Goal: Task Accomplishment & Management: Manage account settings

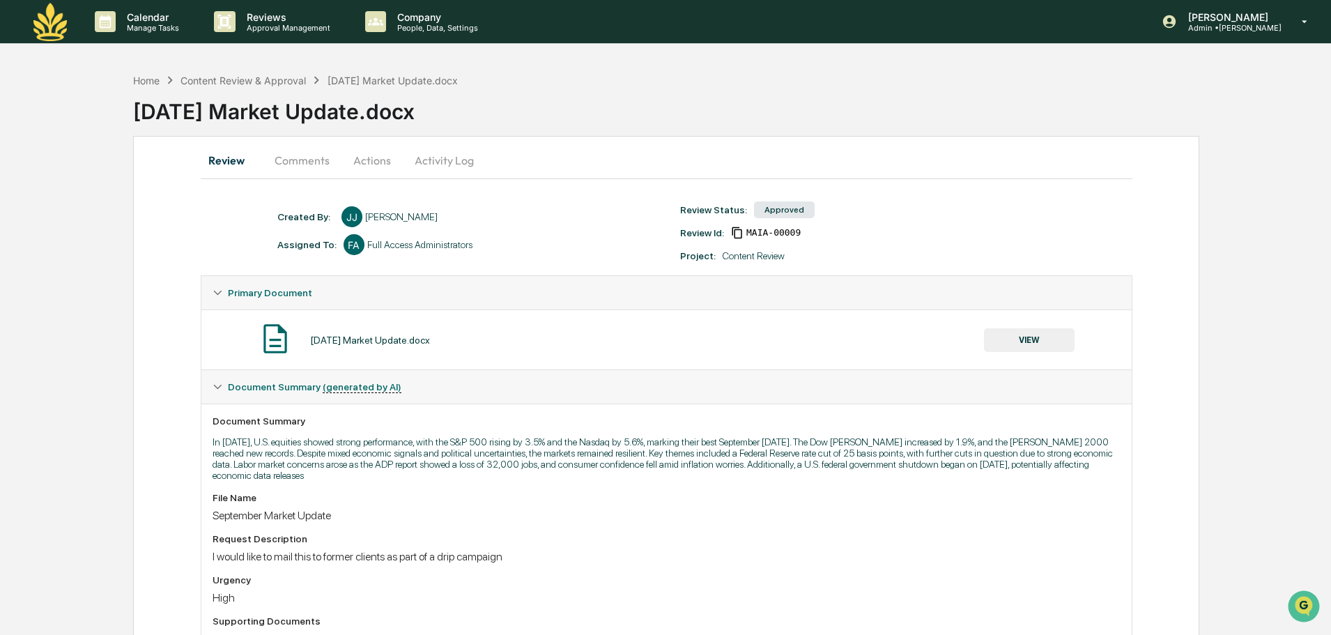
click at [350, 163] on button "Actions" at bounding box center [372, 160] width 63 height 33
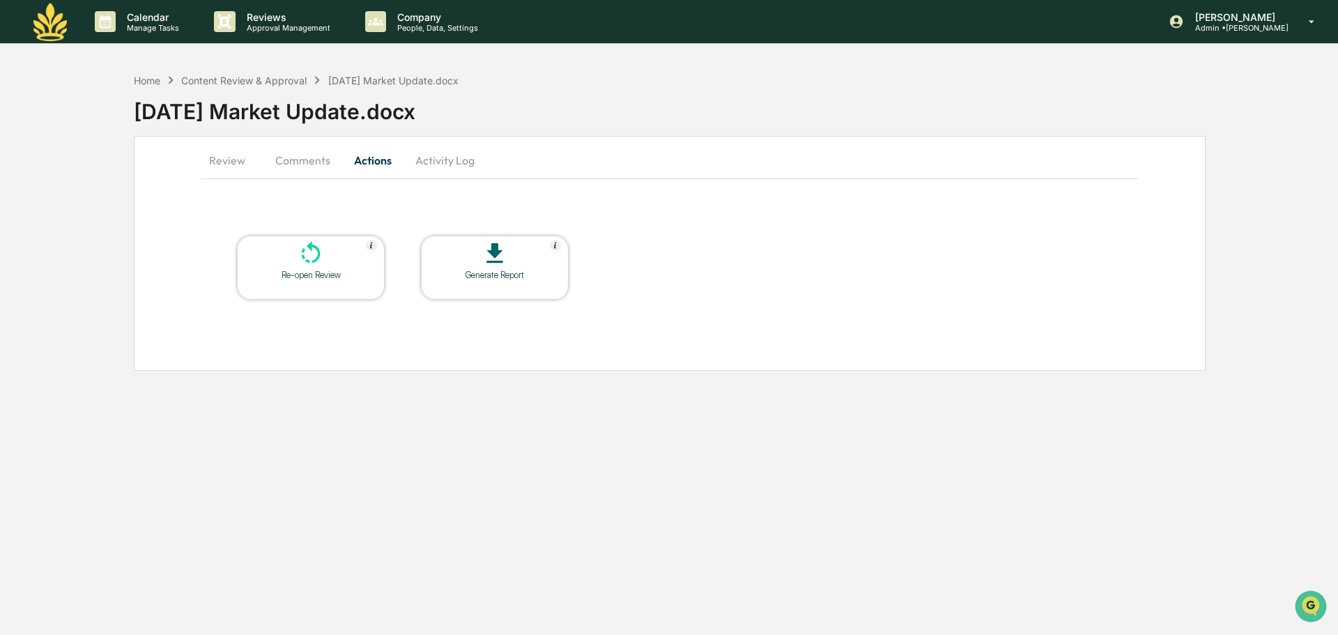
click at [304, 239] on div "Re-open Review" at bounding box center [311, 268] width 148 height 64
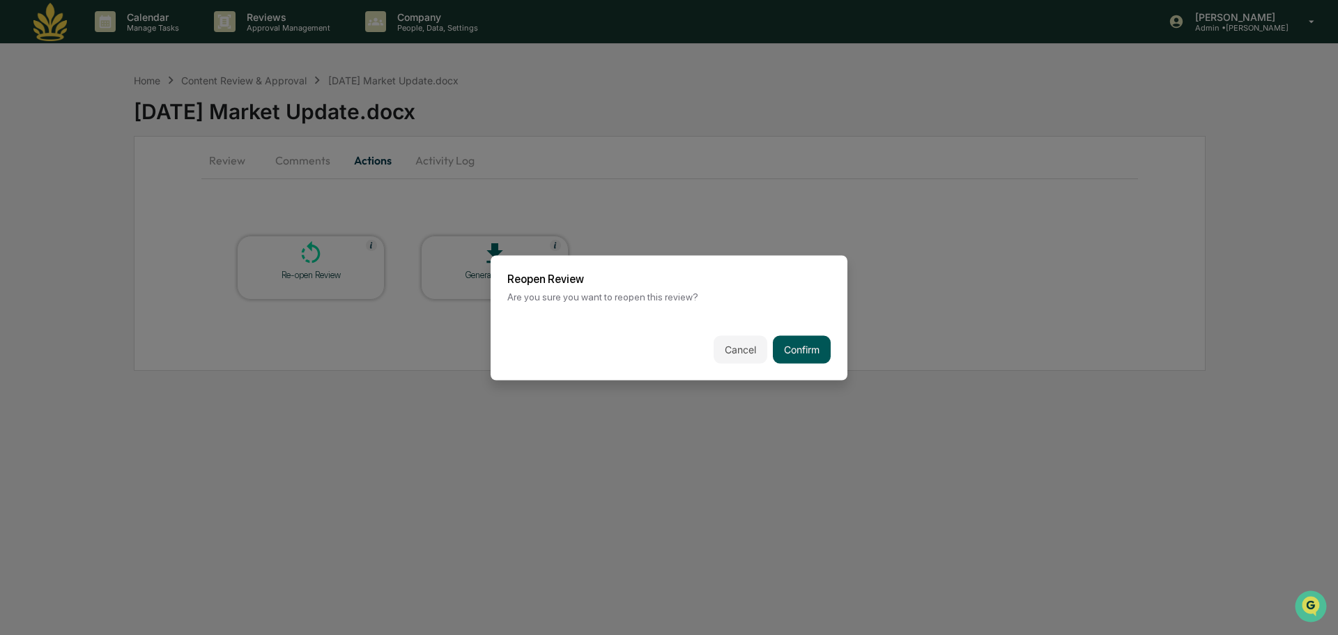
click at [798, 343] on button "Confirm" at bounding box center [802, 349] width 58 height 28
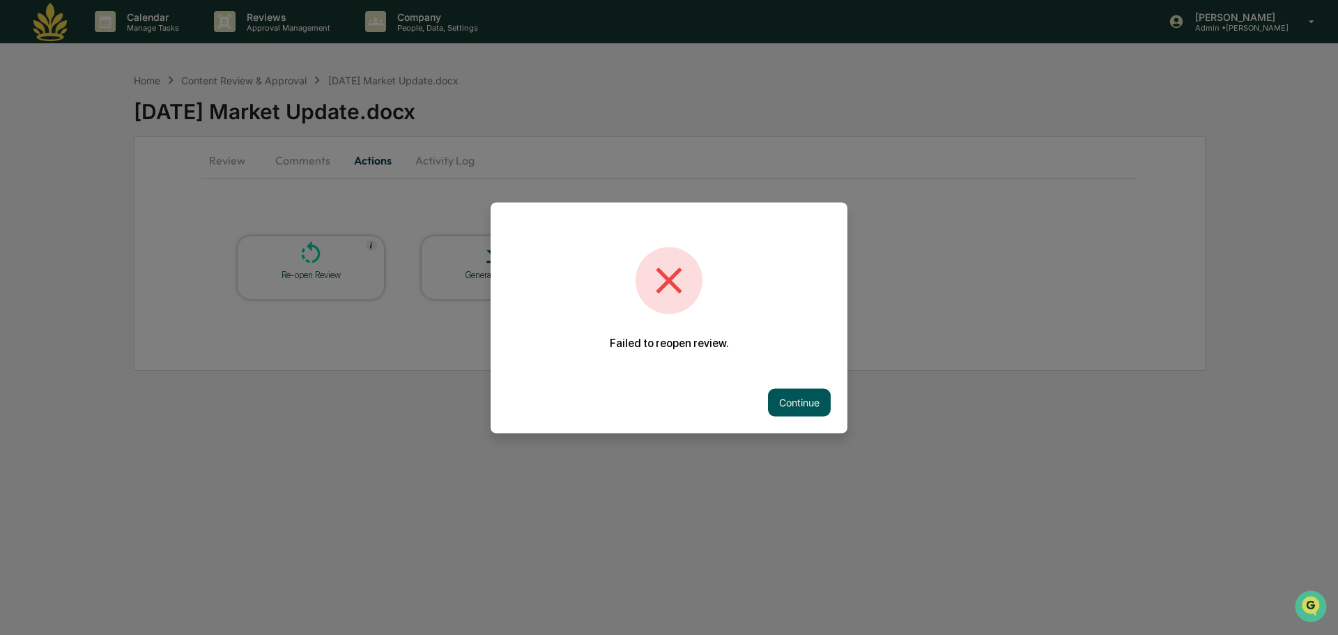
click at [793, 405] on button "Continue" at bounding box center [799, 402] width 63 height 28
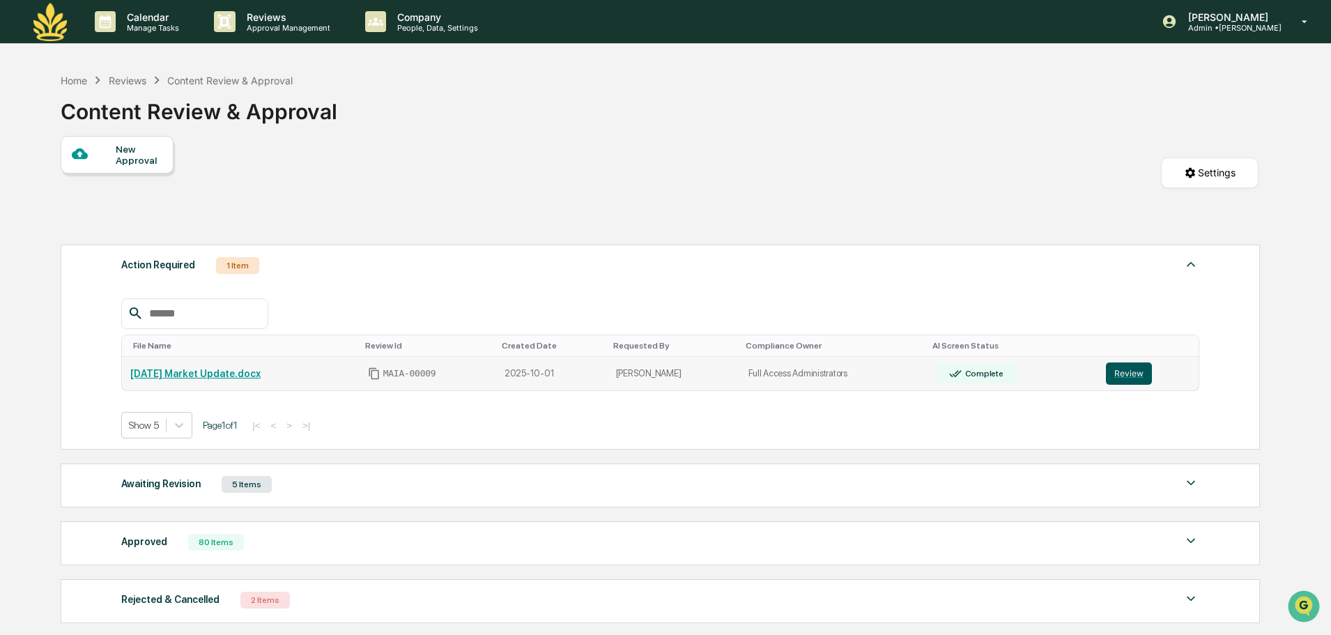
click at [1148, 382] on button "Review" at bounding box center [1129, 373] width 46 height 22
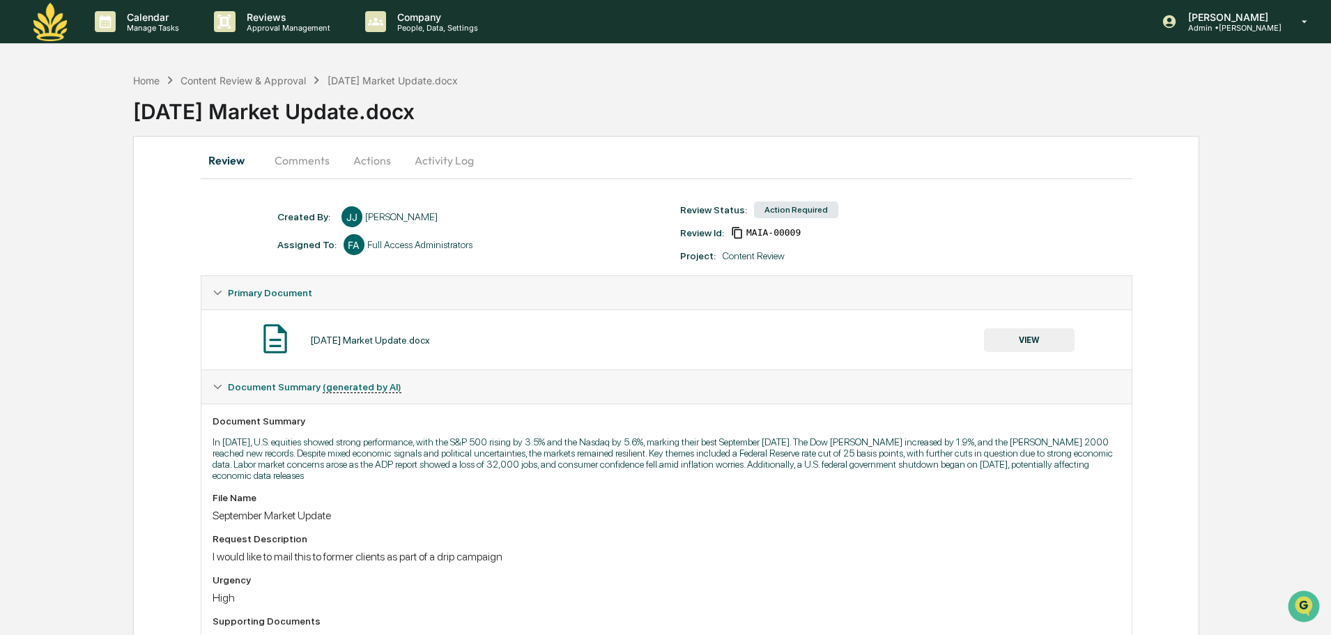
click at [1030, 343] on button "VIEW" at bounding box center [1029, 340] width 91 height 24
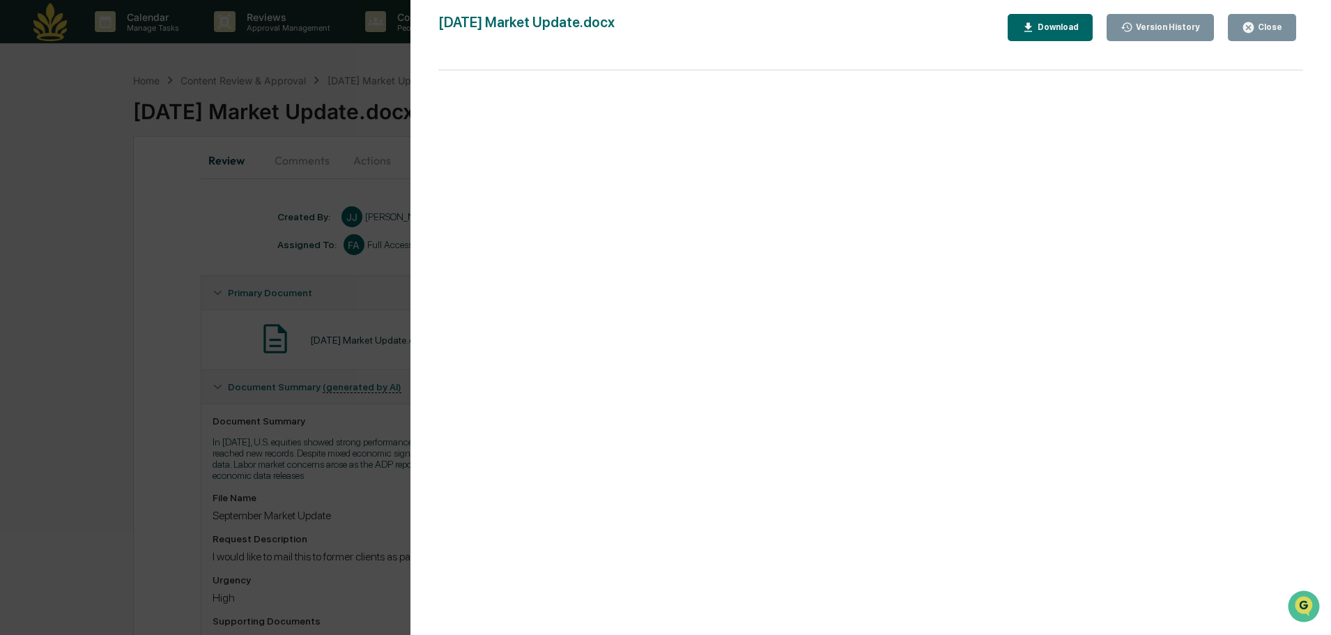
click at [1035, 29] on icon "button" at bounding box center [1027, 27] width 13 height 13
click at [292, 134] on div "Version History 10/01/2025, 03:15 PM Jon Jarboe September 2025 Market Update.do…" at bounding box center [665, 317] width 1331 height 635
